Goal: Check status: Check status

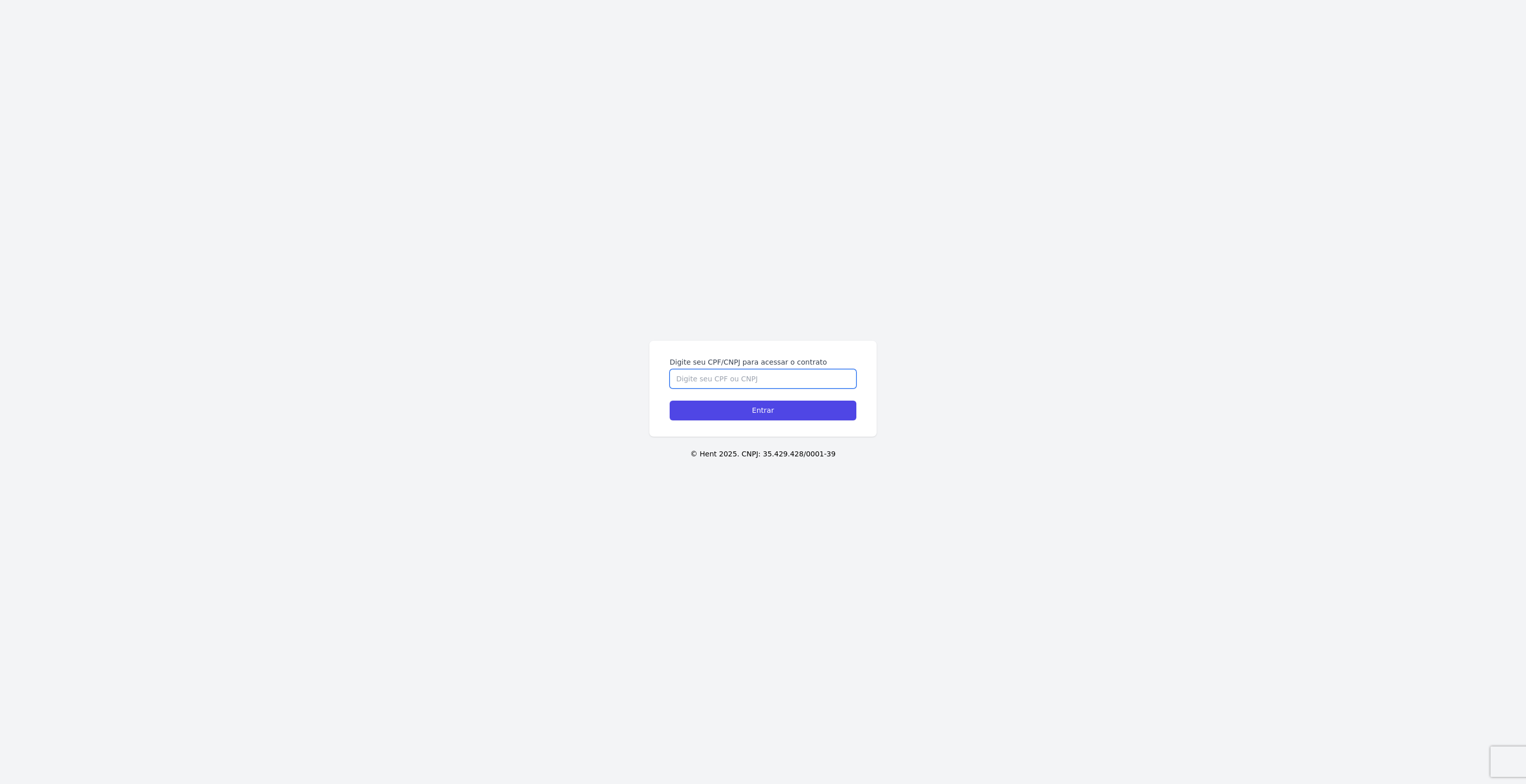
click at [722, 383] on input "Digite seu CPF/CNPJ para acessar o contrato" at bounding box center [762, 378] width 187 height 20
type input "09426348450"
click at [730, 417] on input "Entrar" at bounding box center [762, 410] width 187 height 20
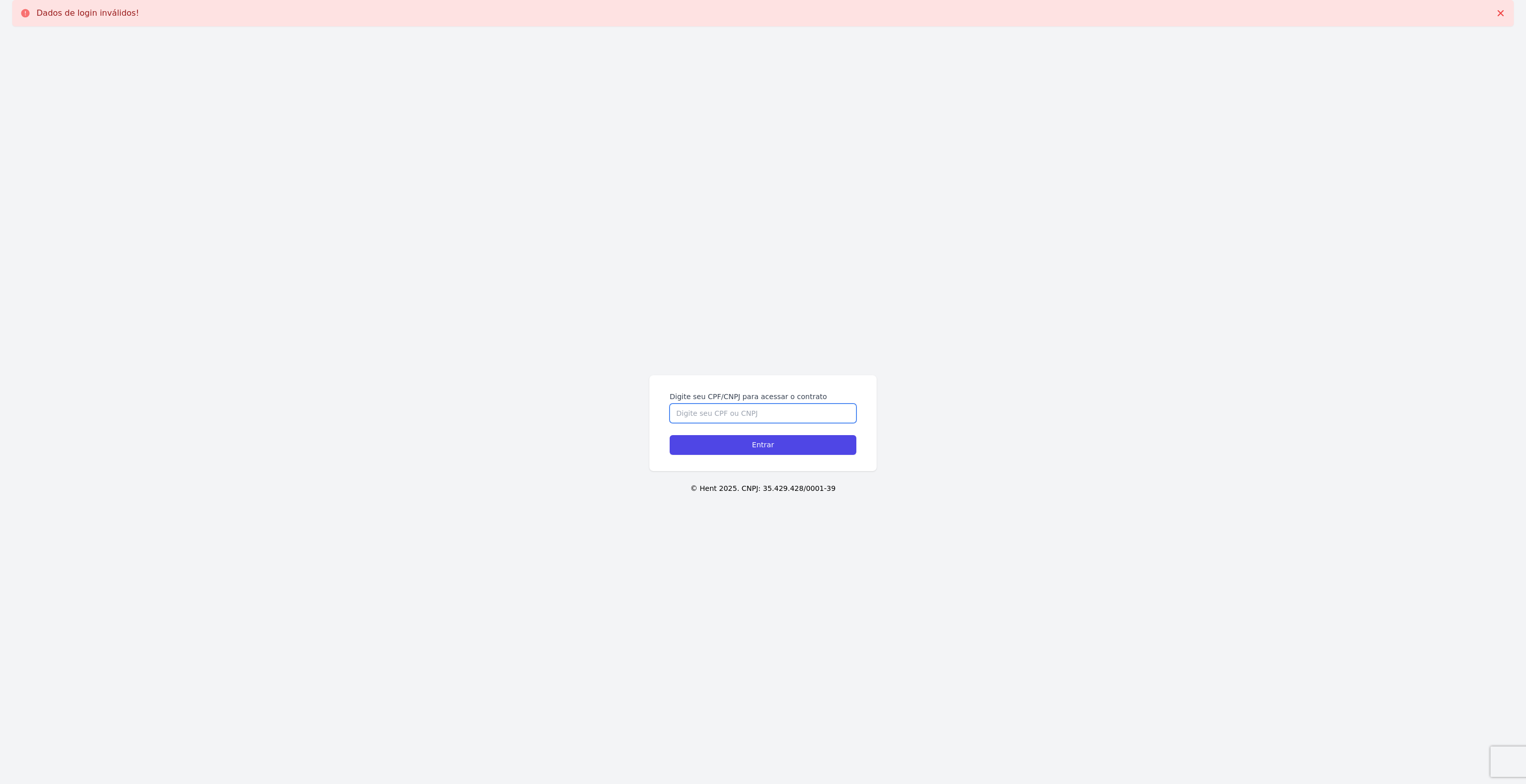
click at [716, 413] on input "Digite seu CPF/CNPJ para acessar o contrato" at bounding box center [762, 413] width 187 height 20
type input "09426348450"
click at [720, 446] on input "Entrar" at bounding box center [762, 445] width 187 height 20
